Goal: Transaction & Acquisition: Purchase product/service

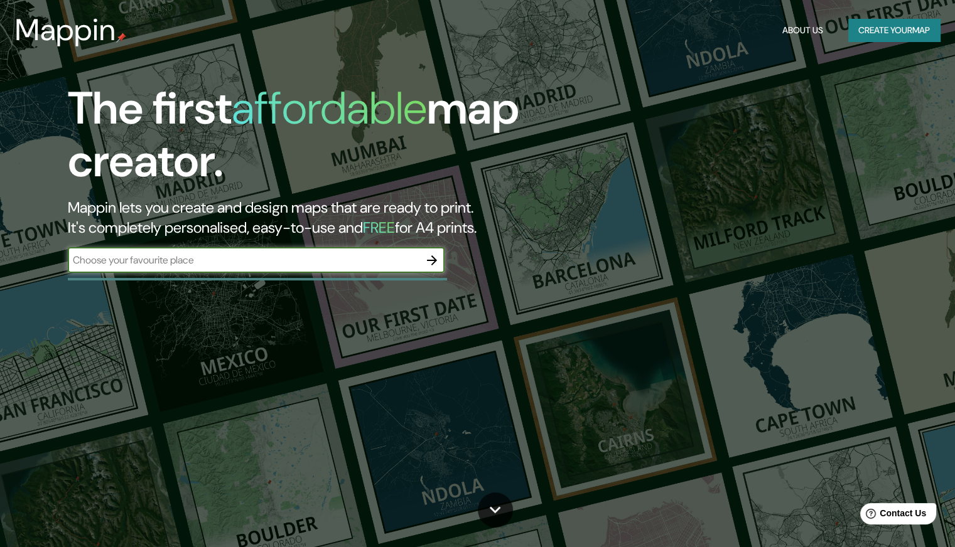
click at [315, 257] on input "text" at bounding box center [244, 260] width 352 height 14
type input "Americana - SP, Brasil"
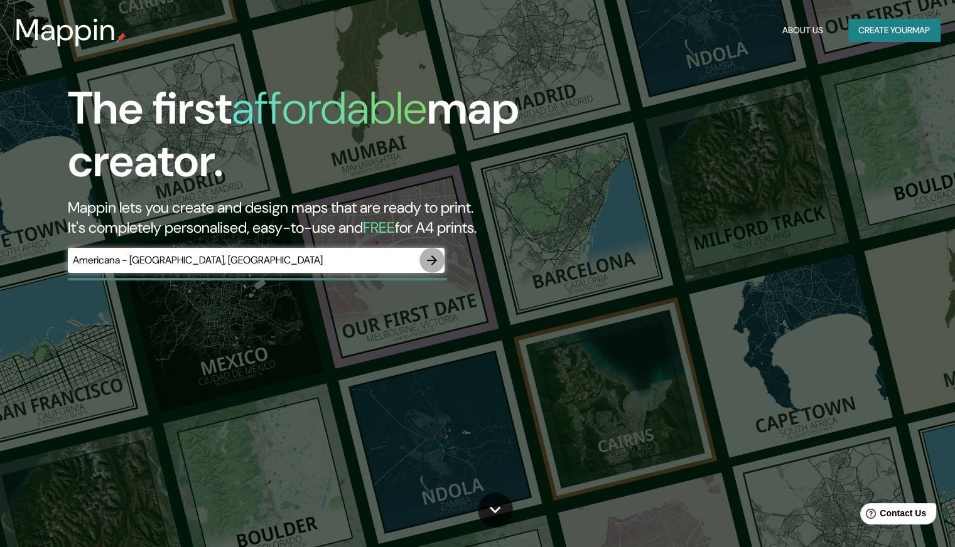
click at [434, 253] on icon "button" at bounding box center [431, 260] width 15 height 15
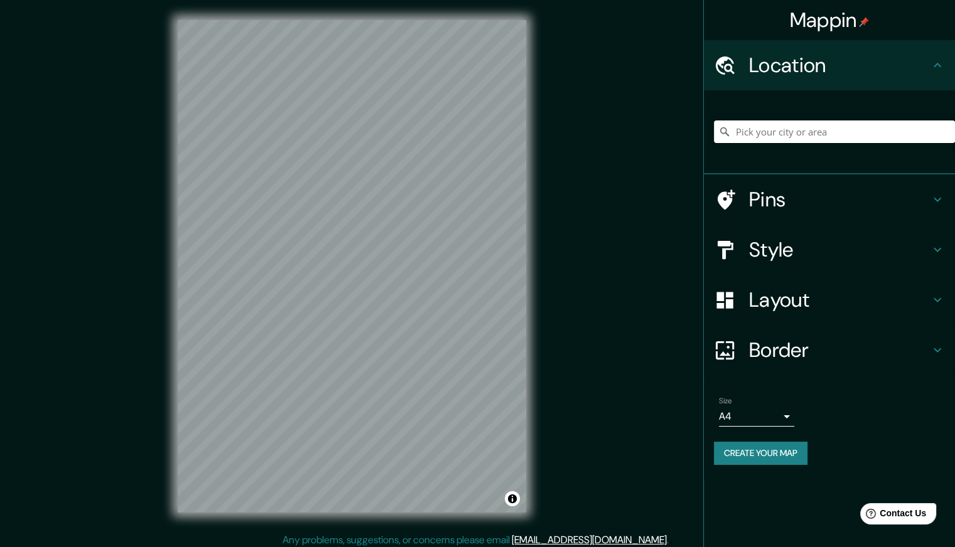
click at [823, 131] on input "Pick your city or area" at bounding box center [834, 132] width 241 height 23
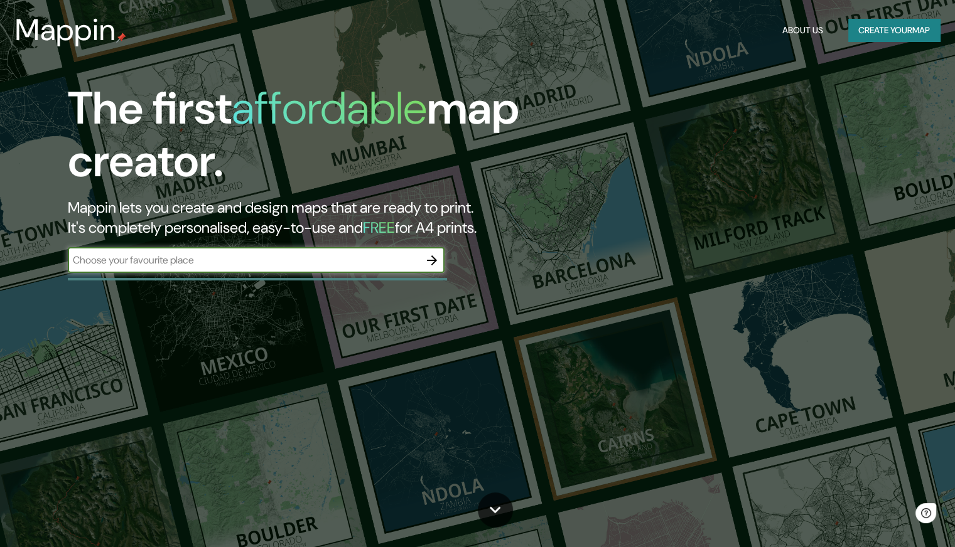
click at [322, 261] on input "text" at bounding box center [244, 260] width 352 height 14
type input "Av. Dr. [PERSON_NAME][STREET_ADDRESS]"
click at [432, 265] on icon "button" at bounding box center [432, 261] width 10 height 10
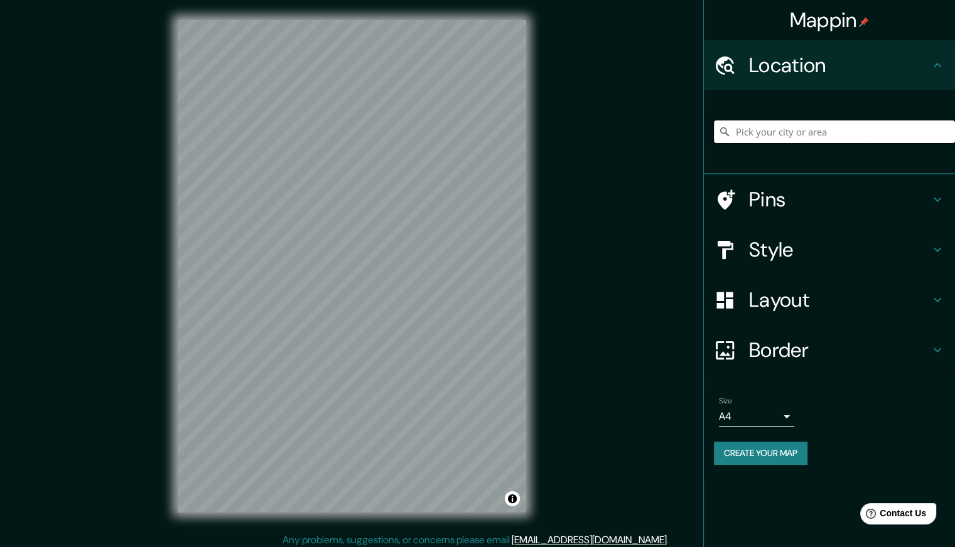
click at [773, 127] on input "Pick your city or area" at bounding box center [834, 132] width 241 height 23
paste input "Av. Dr. [PERSON_NAME][STREET_ADDRESS]"
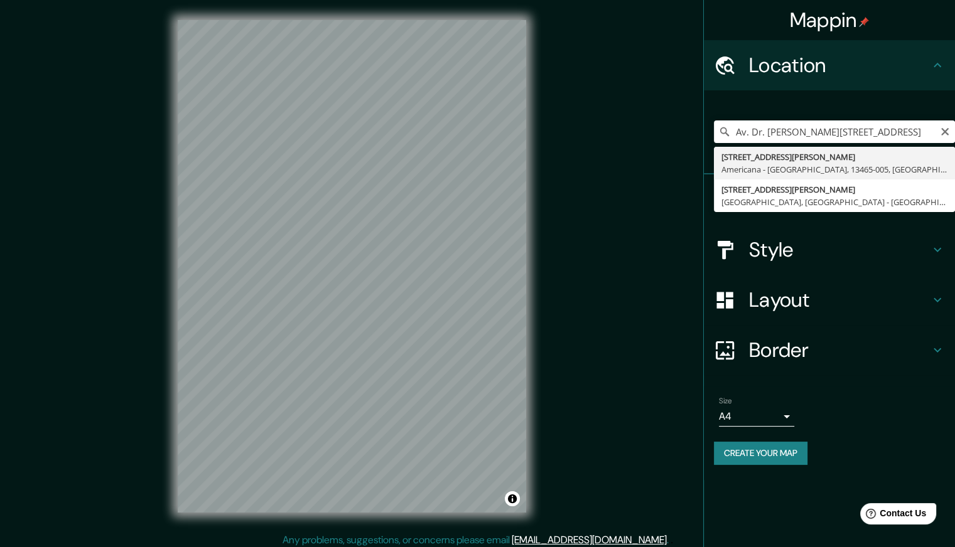
type input "[STREET_ADDRESS][PERSON_NAME]"
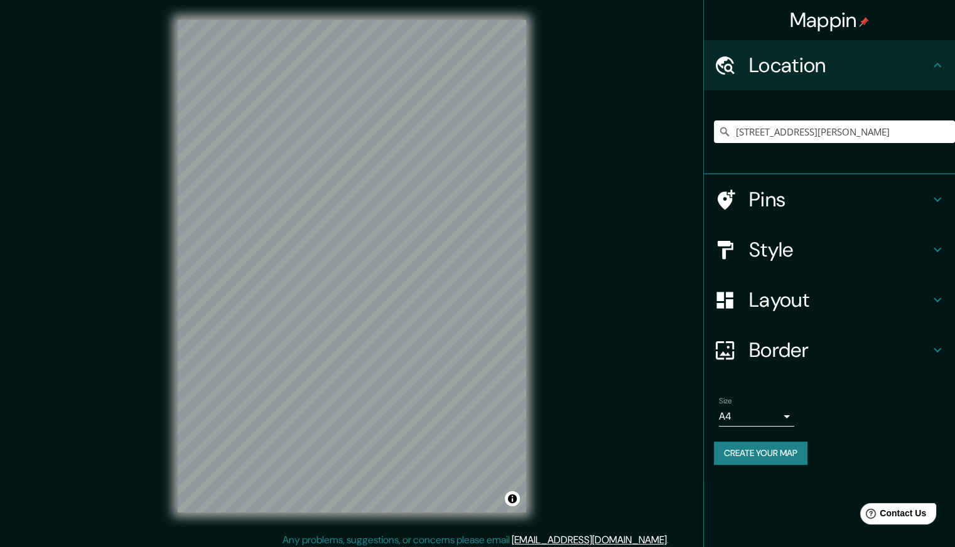
click at [826, 254] on h4 "Style" at bounding box center [839, 249] width 181 height 25
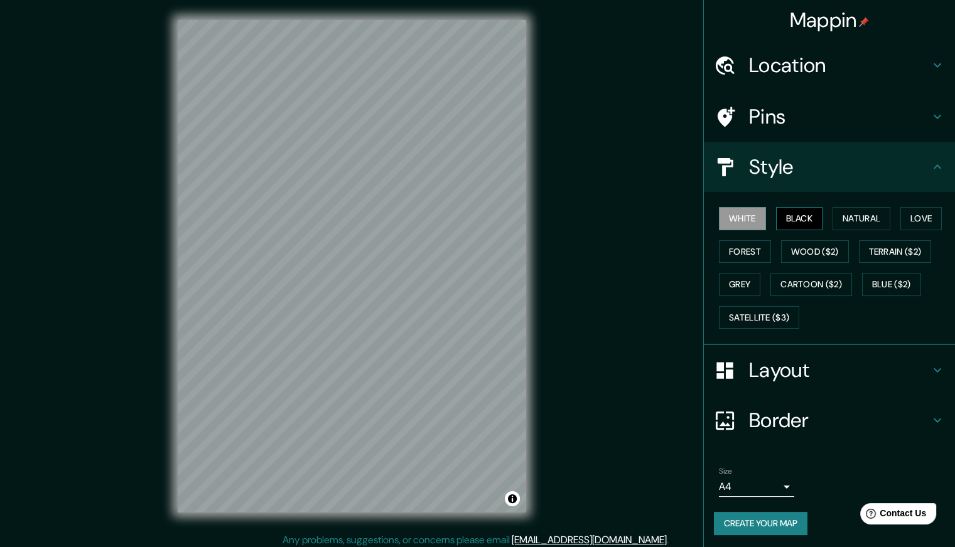
click at [800, 217] on button "Black" at bounding box center [799, 218] width 47 height 23
click at [870, 212] on button "Natural" at bounding box center [862, 218] width 58 height 23
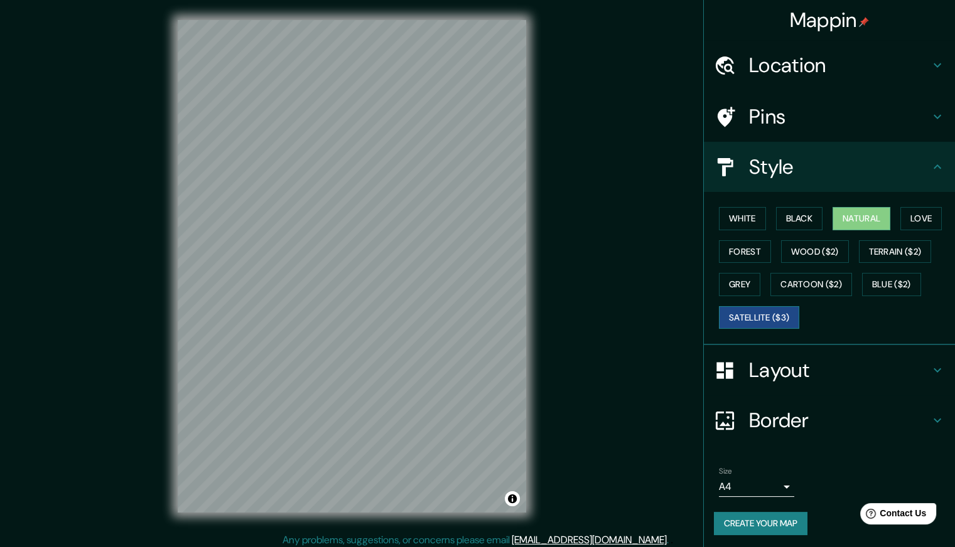
click at [770, 324] on button "Satellite ($3)" at bounding box center [759, 317] width 80 height 23
click at [732, 215] on button "White" at bounding box center [742, 218] width 47 height 23
click at [753, 316] on button "Satellite ($3)" at bounding box center [759, 317] width 80 height 23
